Goal: Entertainment & Leisure: Browse casually

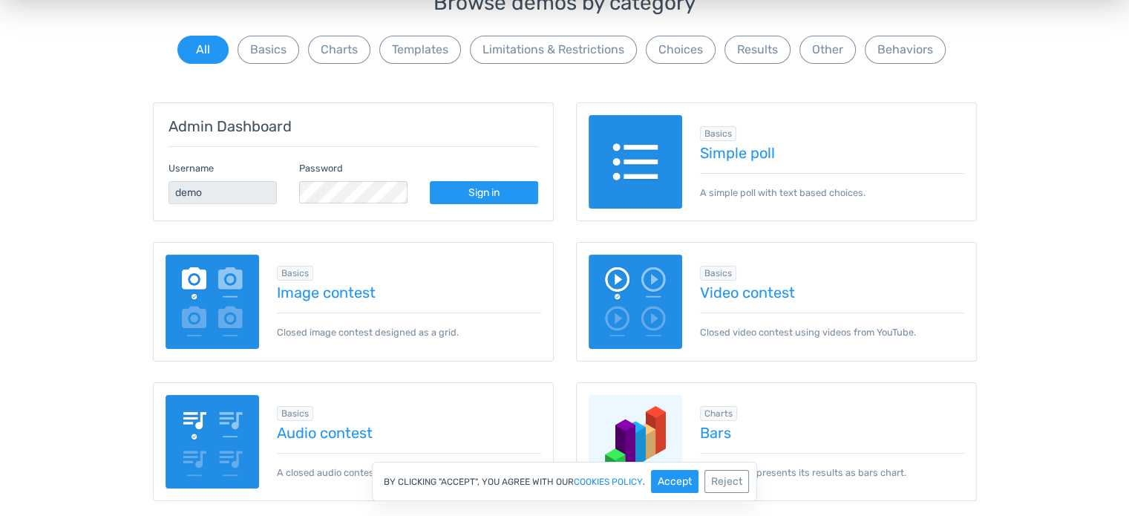
scroll to position [168, 0]
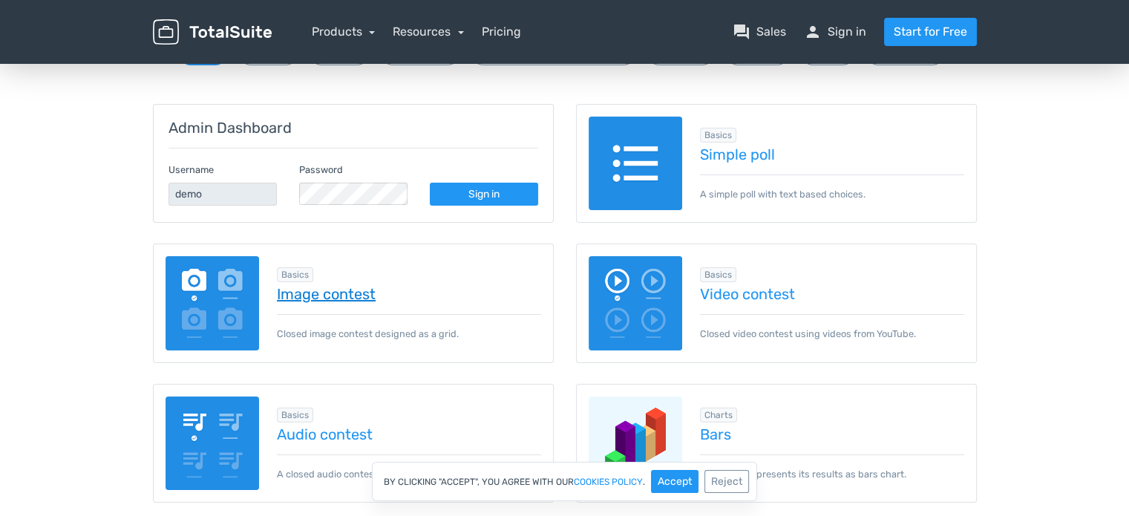
click at [353, 298] on link "Image contest" at bounding box center [409, 294] width 264 height 16
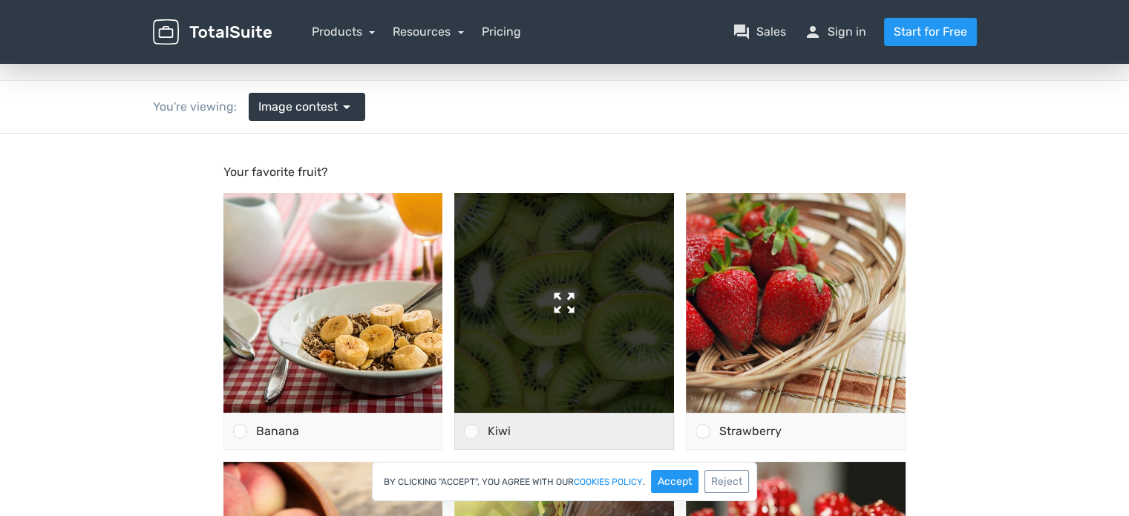
scroll to position [44, 0]
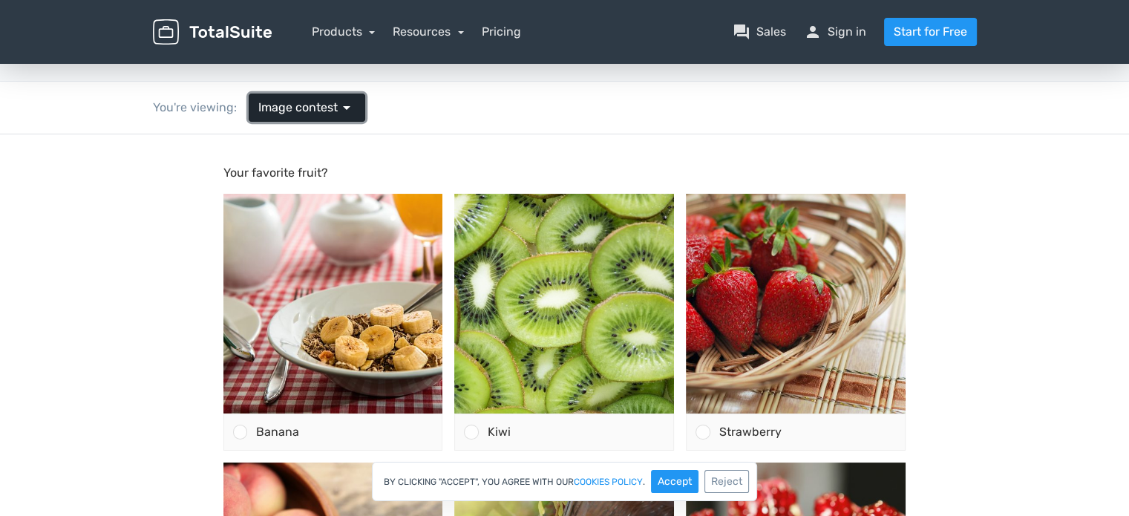
click at [347, 102] on span "arrow_drop_down" at bounding box center [347, 108] width 18 height 18
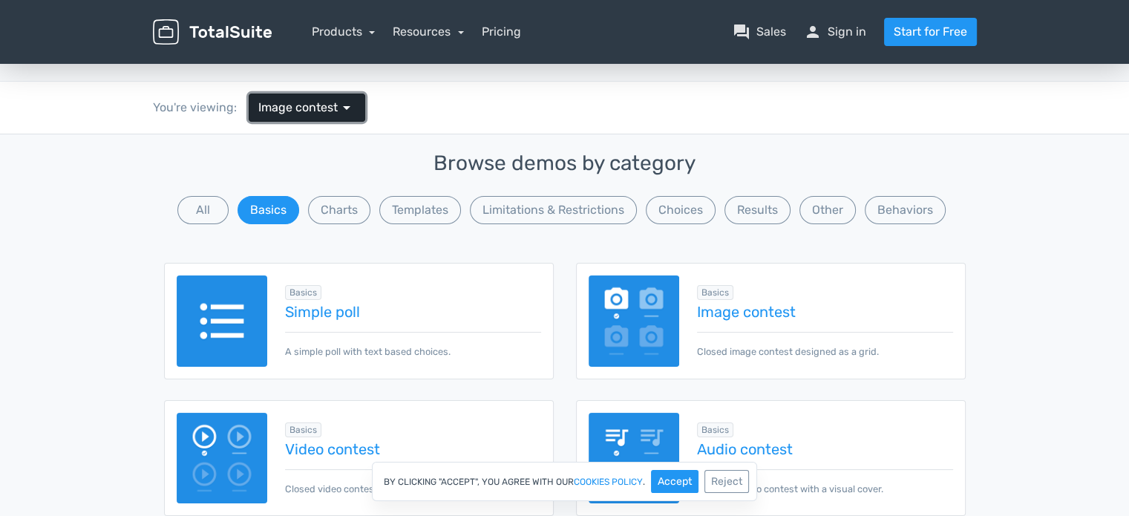
click at [347, 102] on span "arrow_drop_down" at bounding box center [347, 108] width 18 height 18
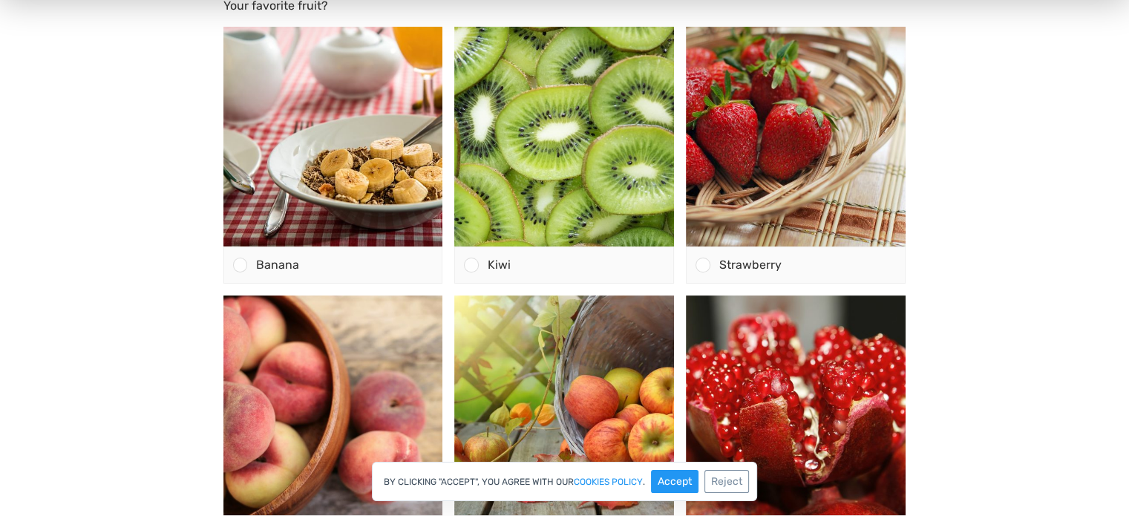
scroll to position [148, 0]
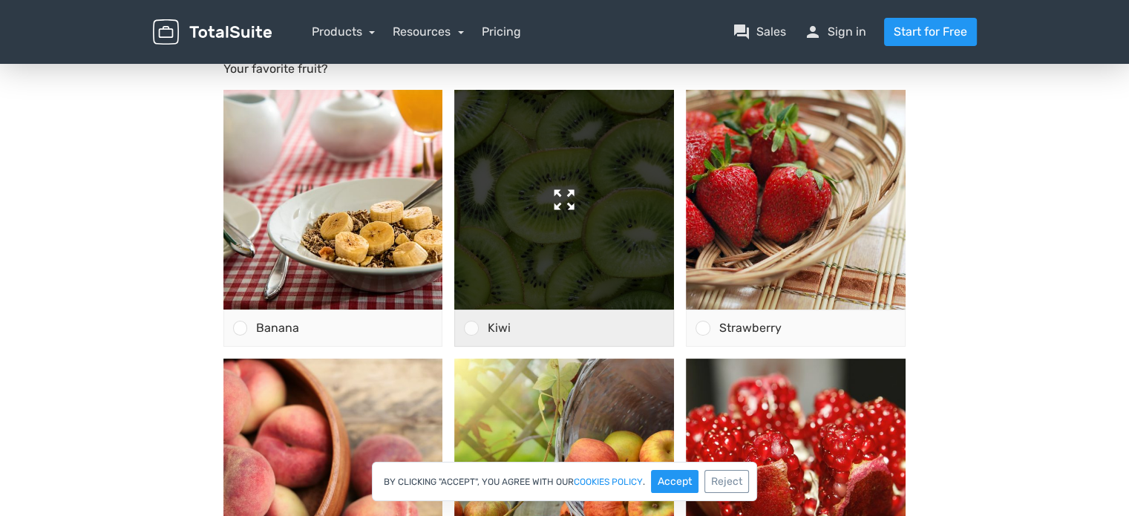
click at [565, 199] on img at bounding box center [564, 200] width 220 height 220
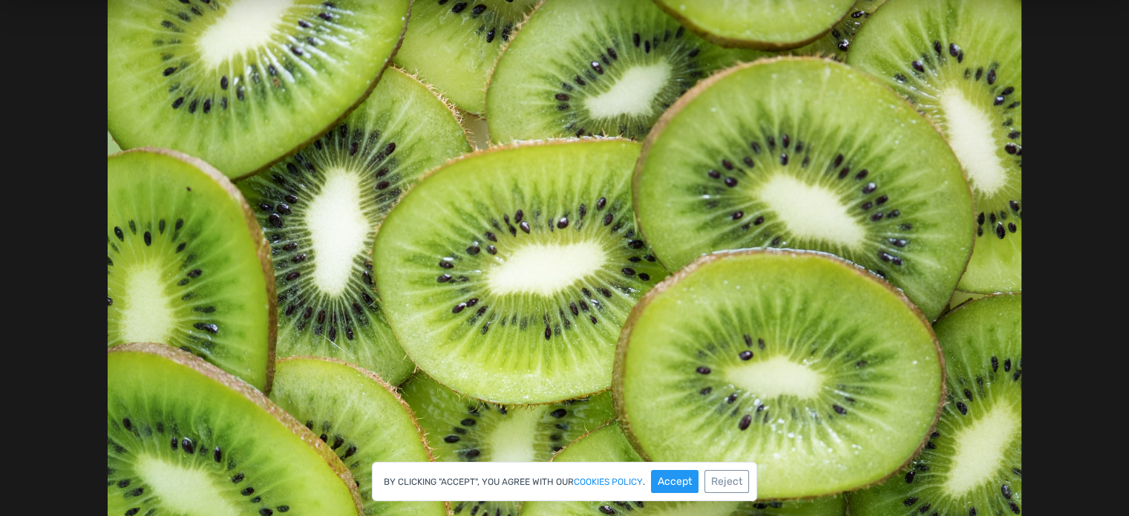
scroll to position [248, 0]
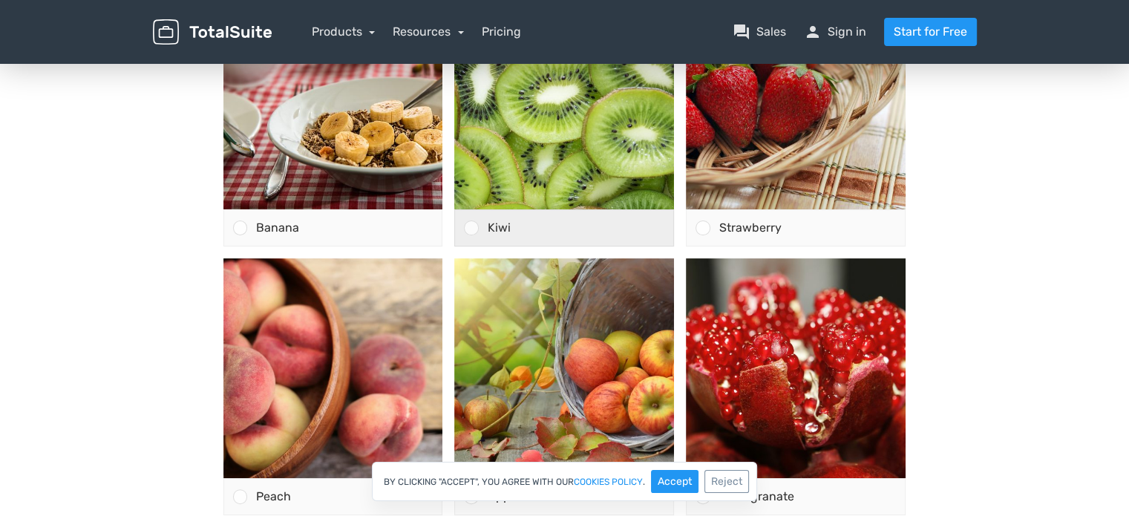
click at [493, 217] on div "Kiwi" at bounding box center [576, 228] width 195 height 36
click at [471, 228] on input "Kiwi" at bounding box center [471, 228] width 0 height 0
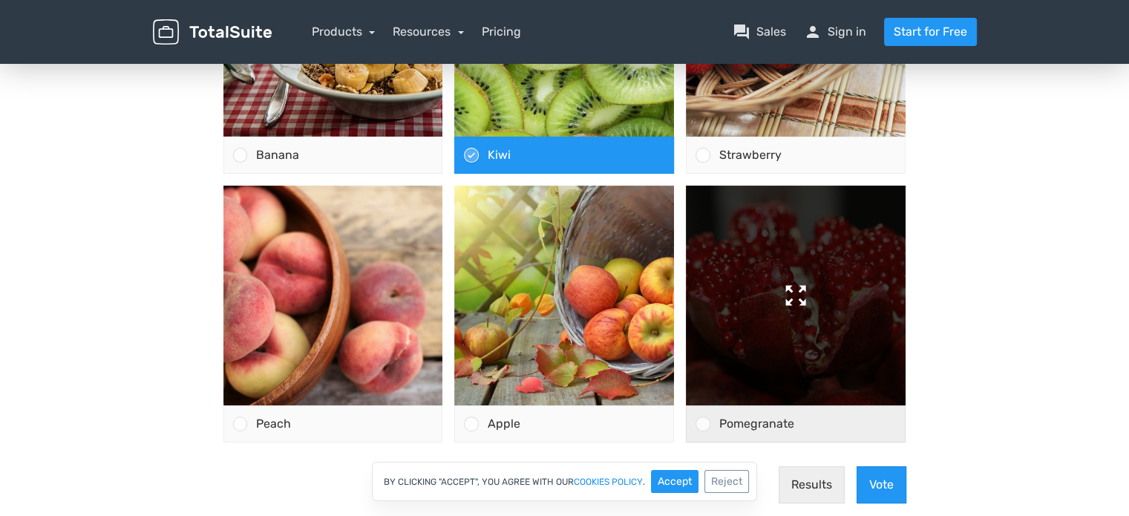
scroll to position [337, 0]
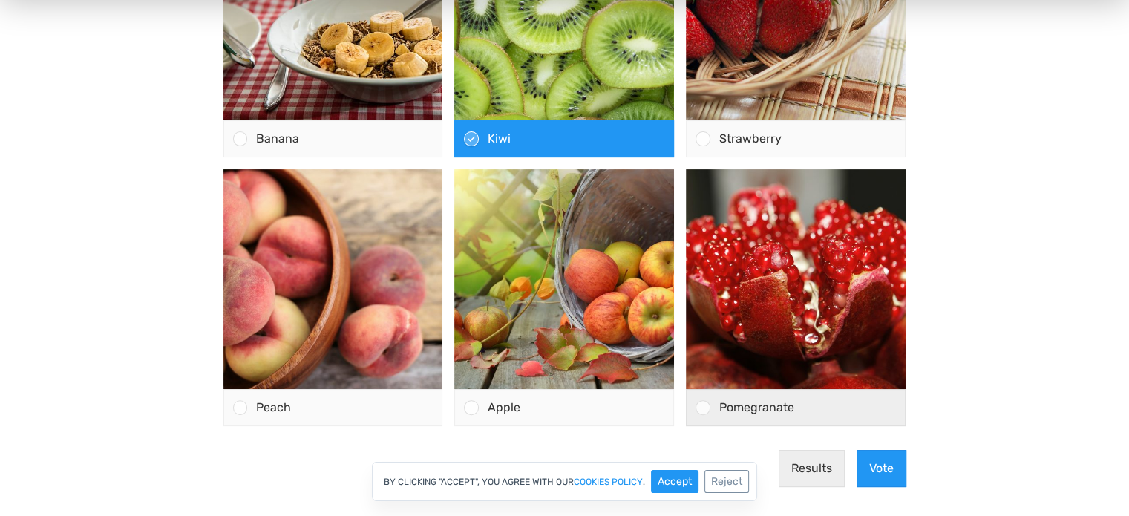
click at [724, 399] on div "Pomegranate" at bounding box center [807, 408] width 195 height 36
click at [703, 407] on input "Pomegranate" at bounding box center [703, 407] width 0 height 0
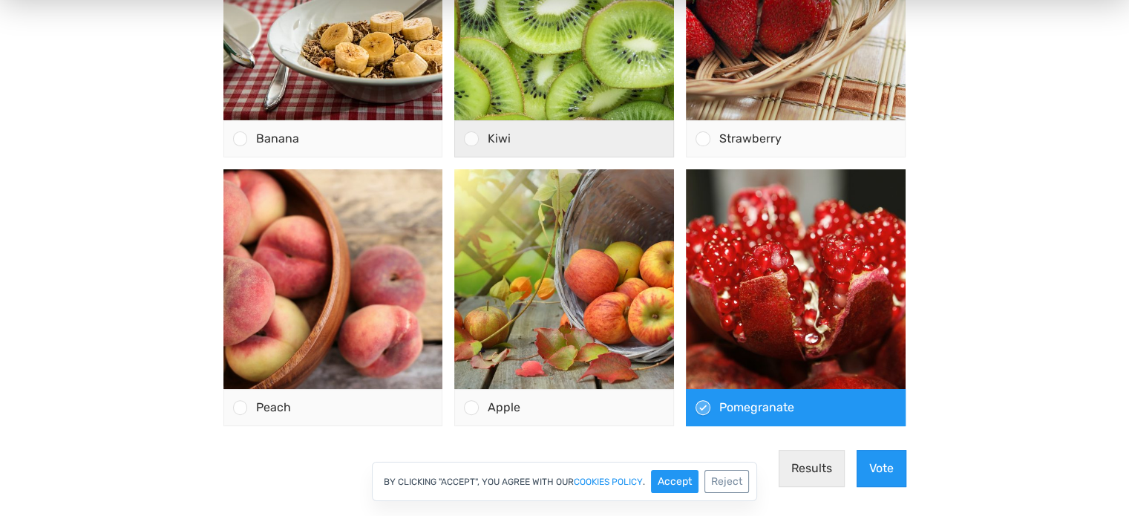
click at [540, 139] on div "Kiwi" at bounding box center [576, 139] width 195 height 36
click at [471, 139] on input "Kiwi" at bounding box center [471, 139] width 0 height 0
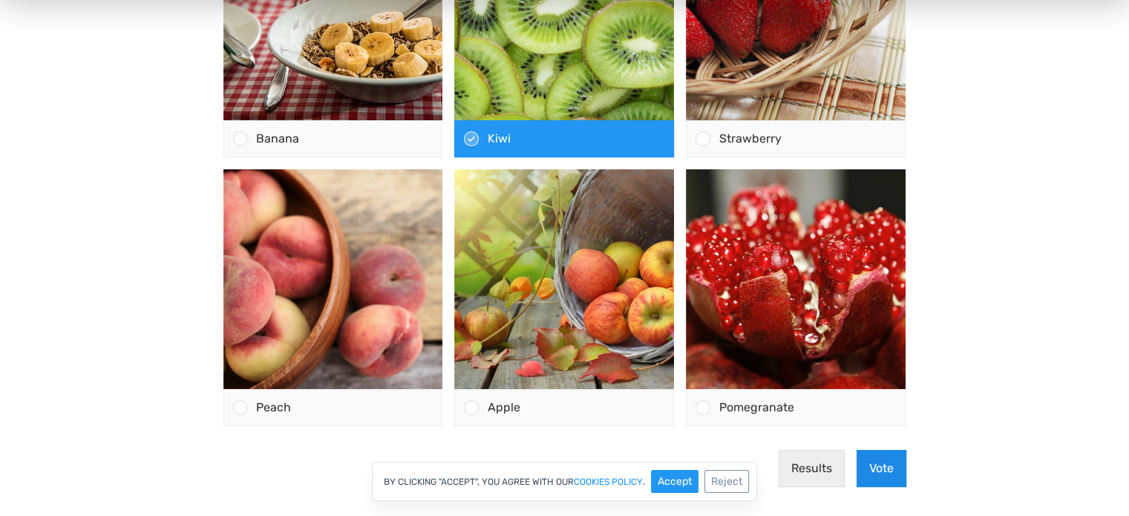
click at [864, 462] on button "Vote" at bounding box center [882, 468] width 50 height 37
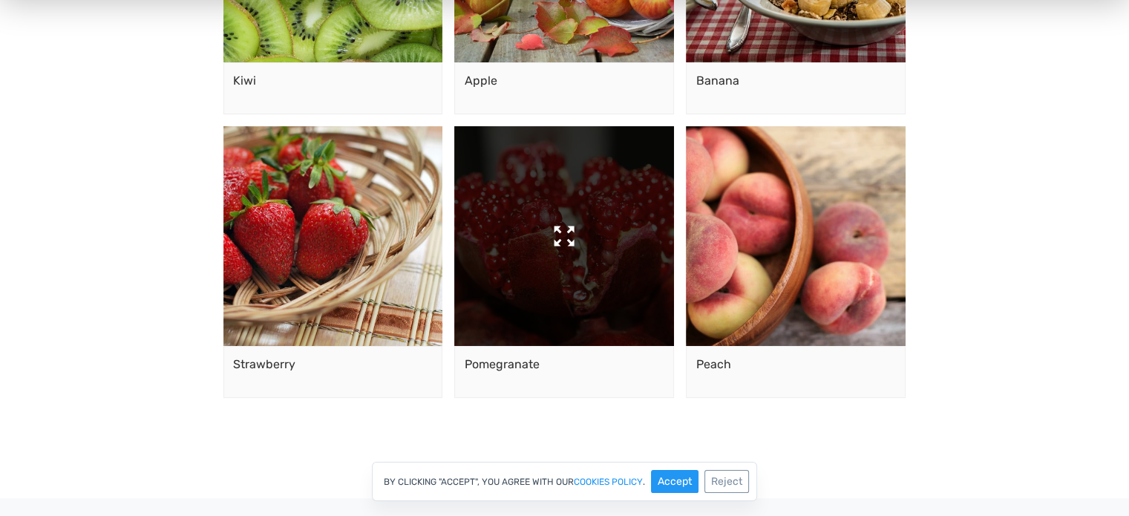
scroll to position [0, 0]
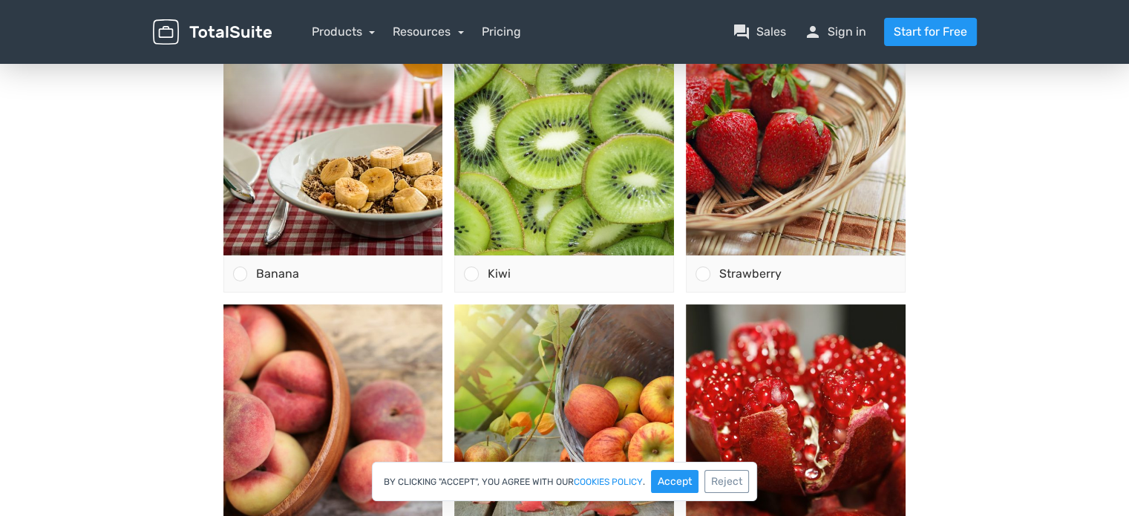
scroll to position [207, 0]
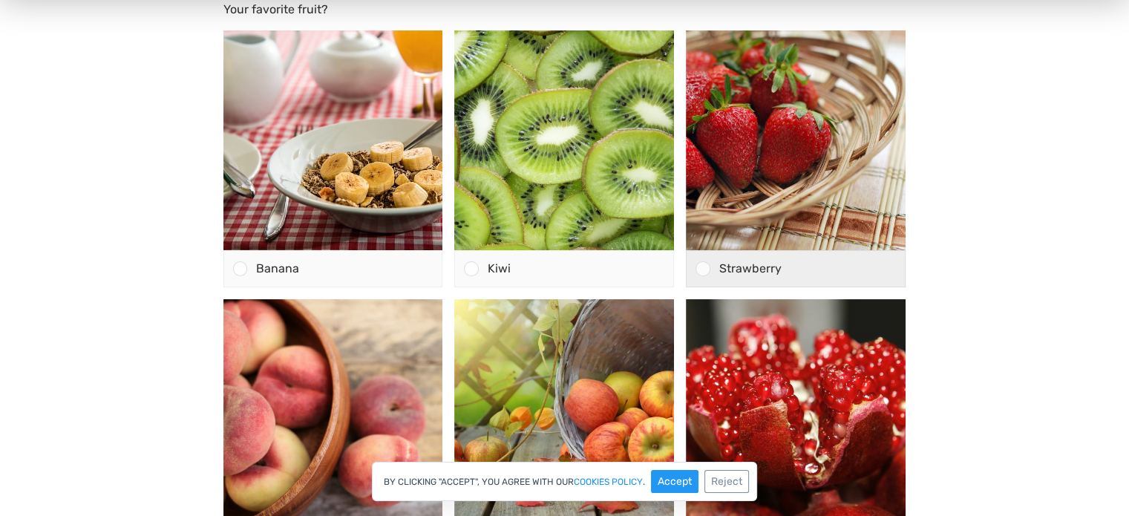
click at [707, 278] on div at bounding box center [698, 269] width 23 height 36
click at [703, 269] on input "Strawberry" at bounding box center [703, 269] width 0 height 0
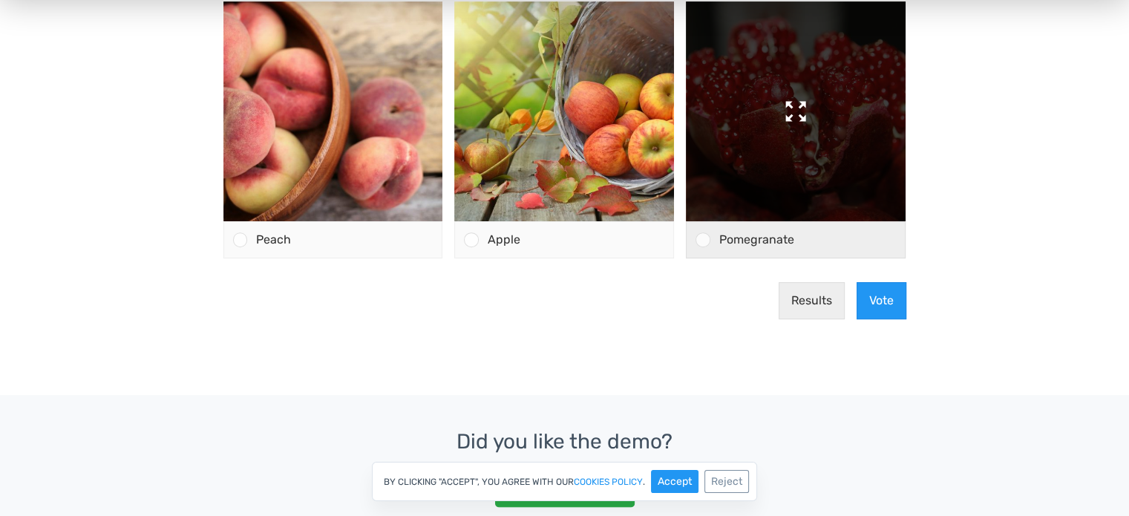
scroll to position [506, 0]
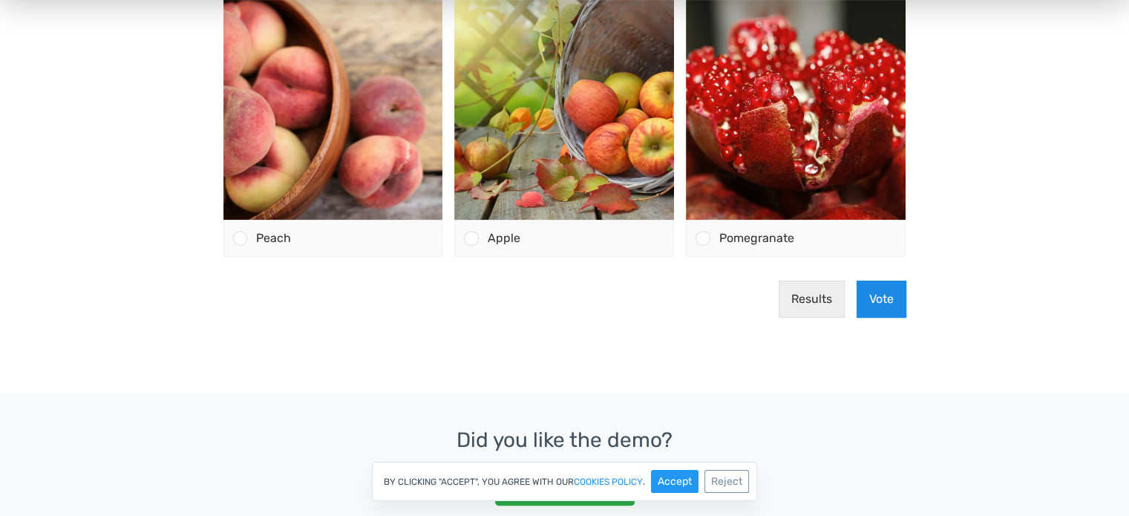
click at [878, 295] on button "Vote" at bounding box center [882, 299] width 50 height 37
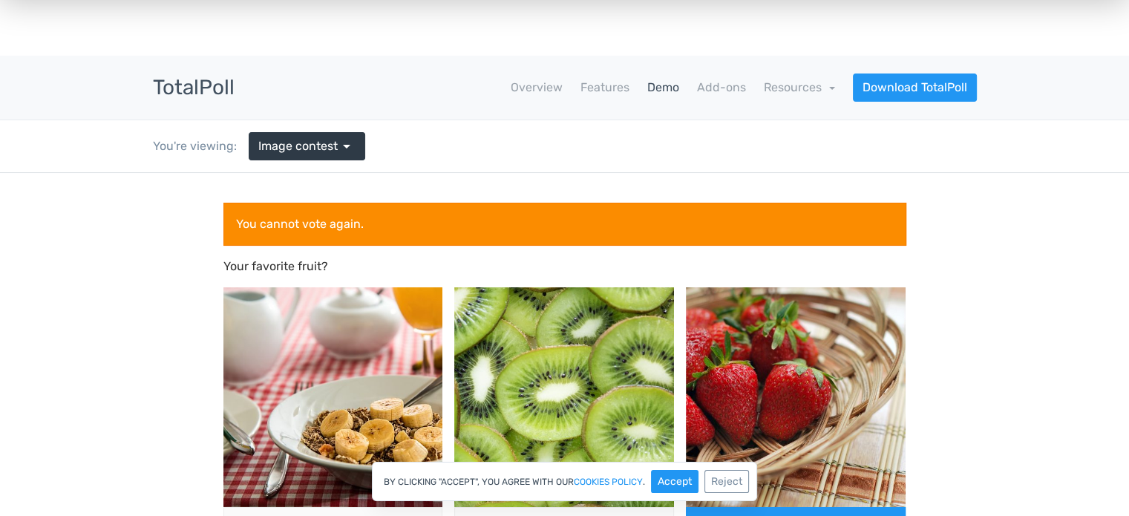
scroll to position [0, 0]
